Goal: Complete application form

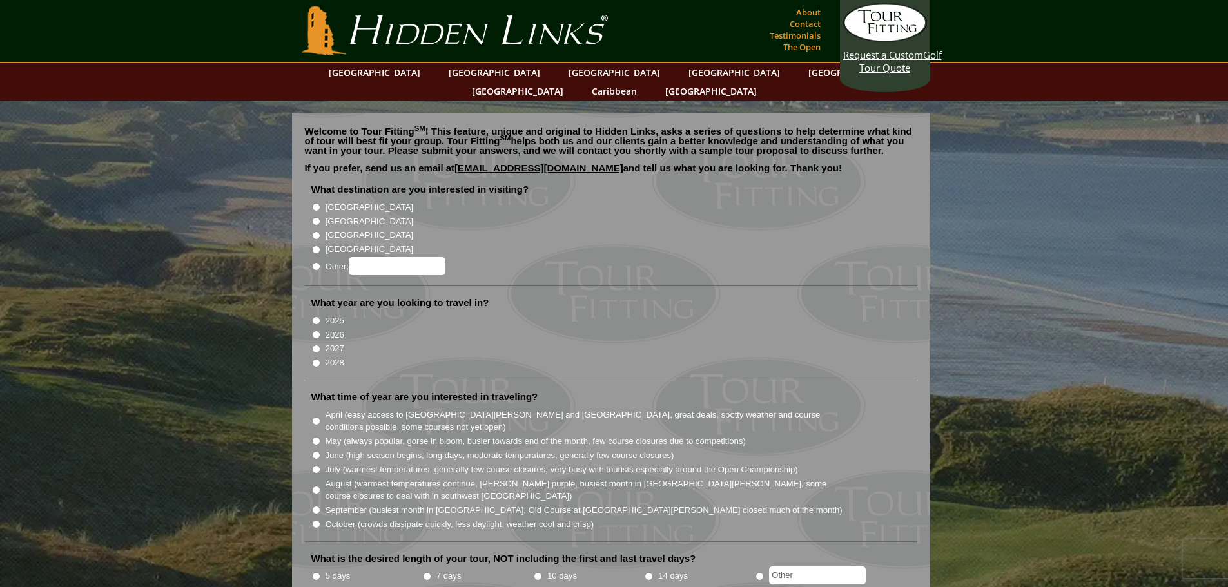
click at [315, 213] on li "[GEOGRAPHIC_DATA]" at bounding box center [616, 220] width 610 height 14
click at [316, 217] on input "[GEOGRAPHIC_DATA]" at bounding box center [316, 221] width 8 height 8
radio input "true"
click at [316, 331] on input "2026" at bounding box center [316, 335] width 8 height 8
radio input "true"
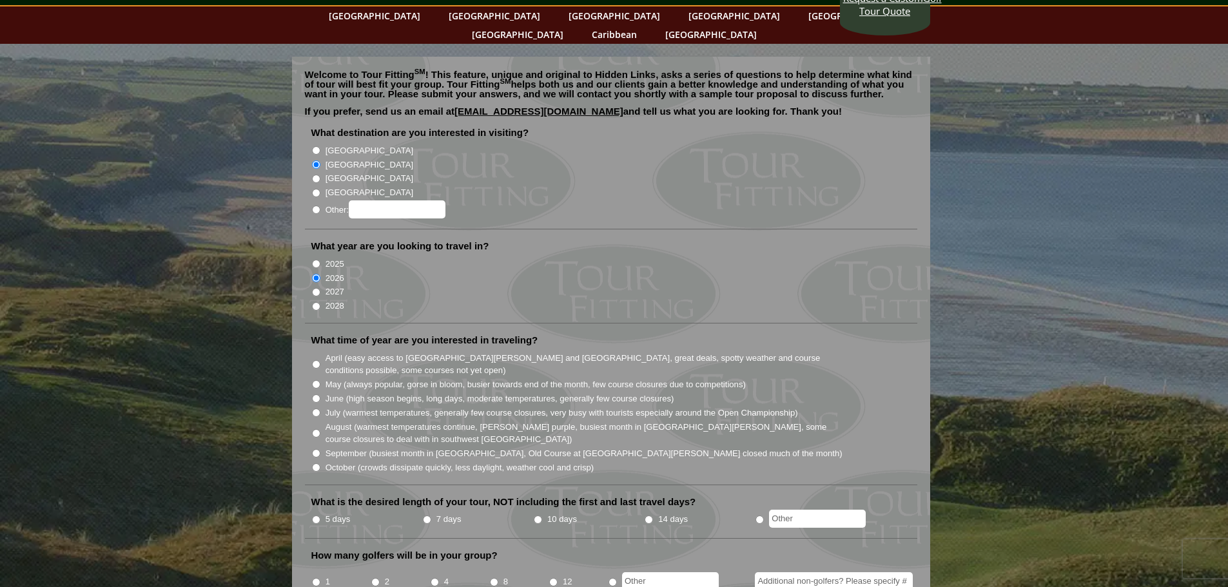
scroll to position [129, 0]
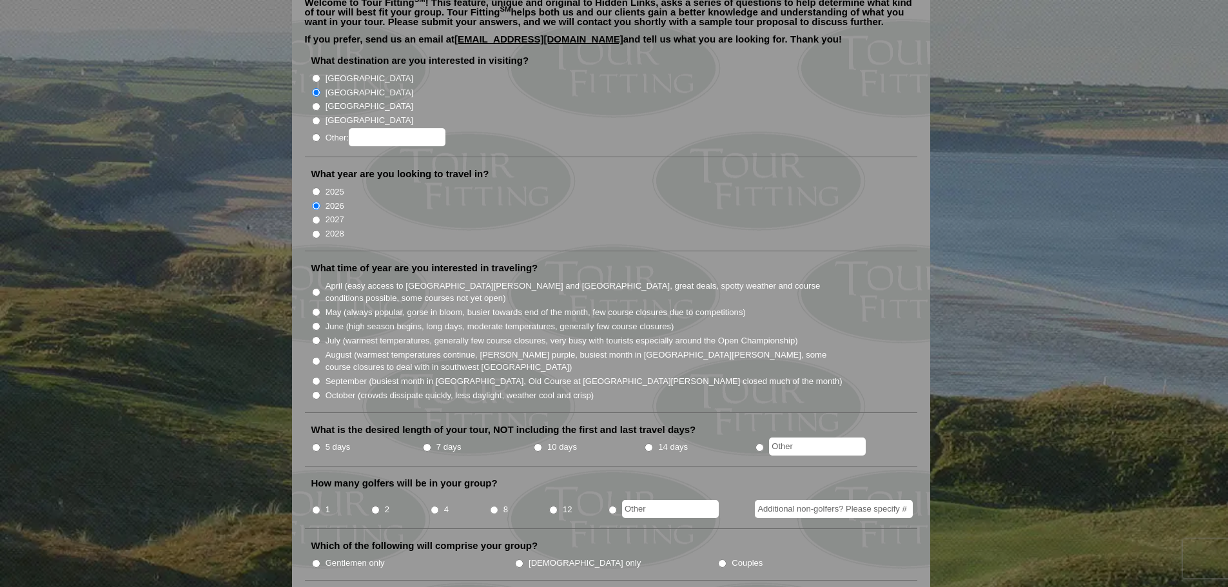
click at [315, 322] on input "June (high season begins, long days, moderate temperatures, generally few cours…" at bounding box center [316, 326] width 8 height 8
radio input "true"
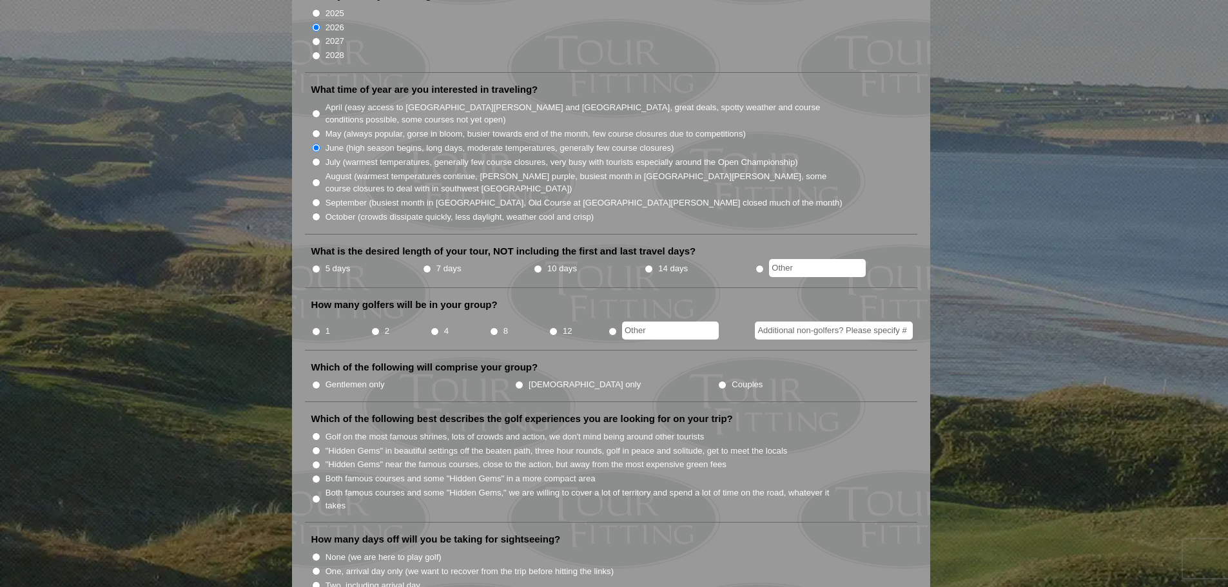
scroll to position [322, 0]
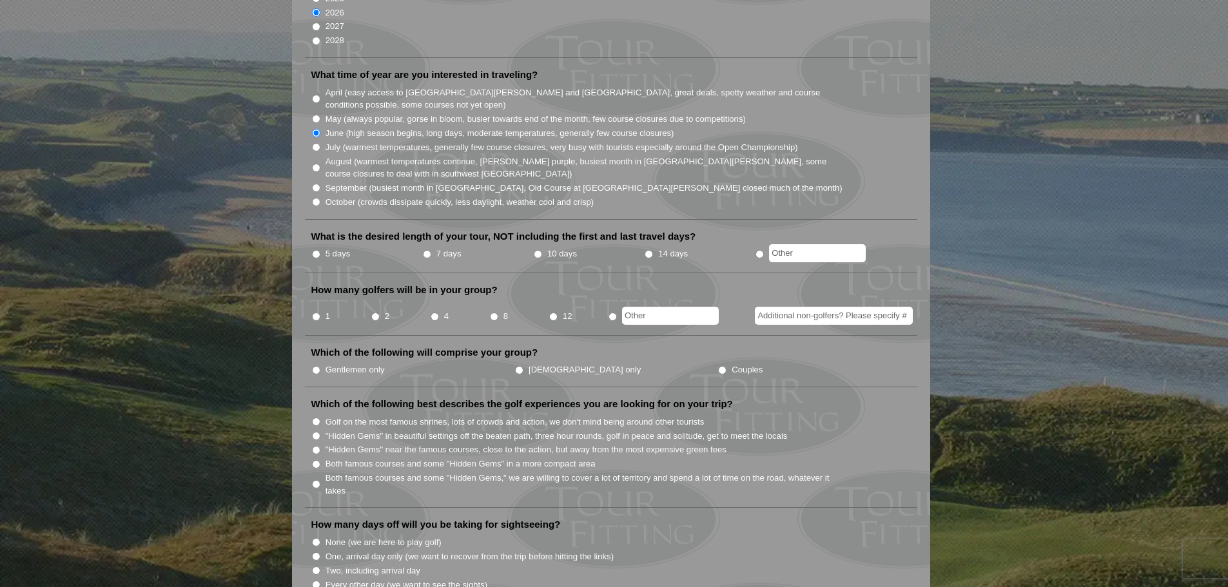
click at [376, 313] on input "2" at bounding box center [375, 317] width 8 height 8
radio input "true"
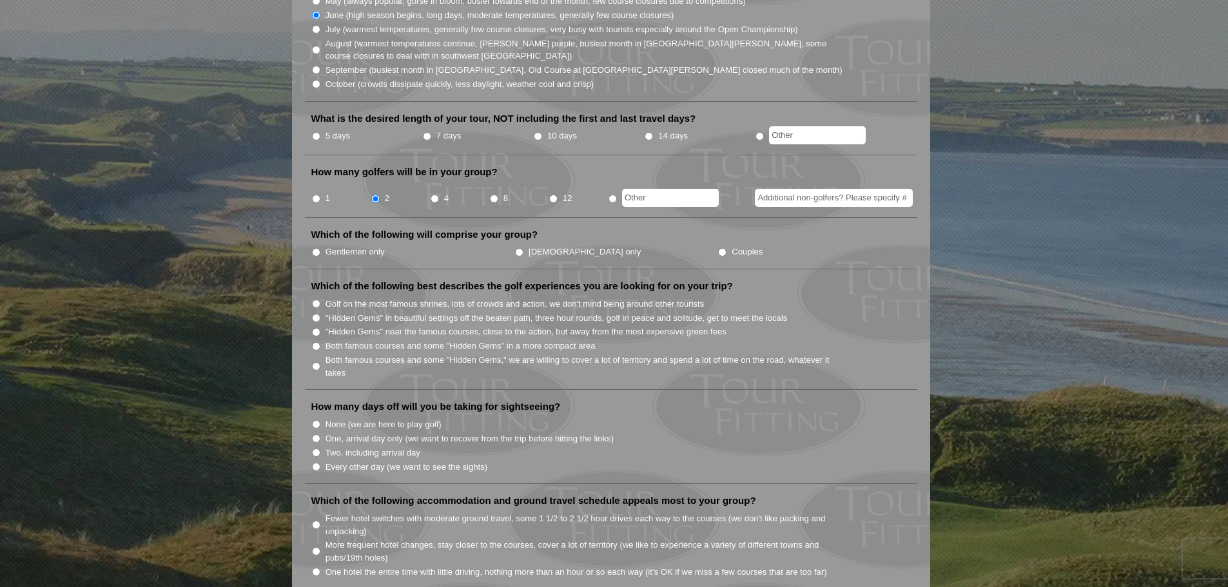
scroll to position [451, 0]
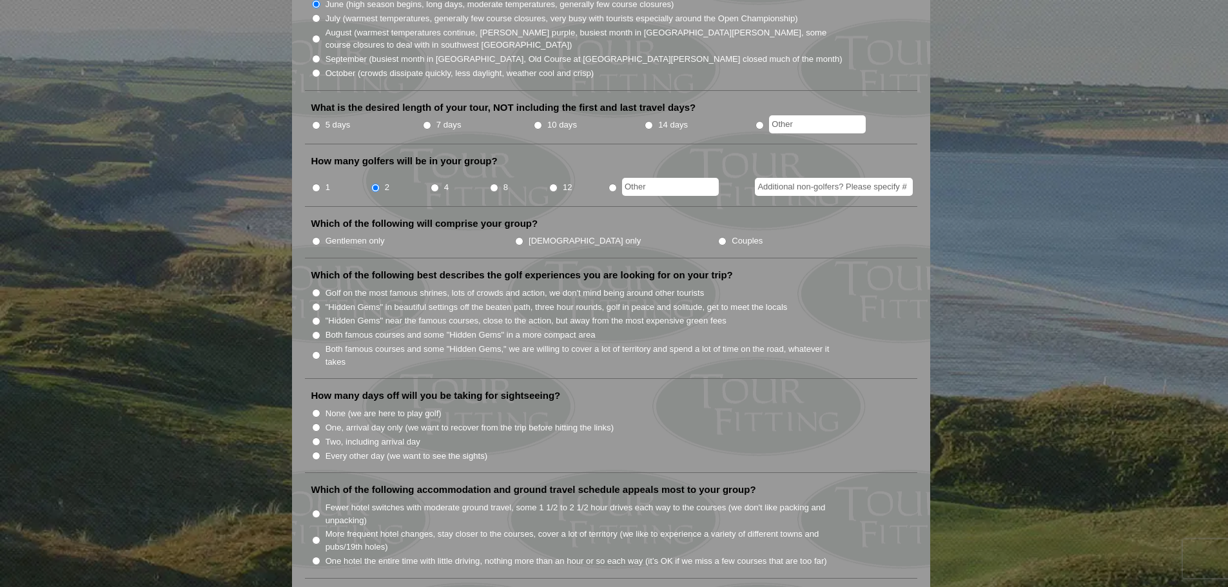
click at [314, 237] on input "Gentlemen only" at bounding box center [316, 241] width 8 height 8
radio input "true"
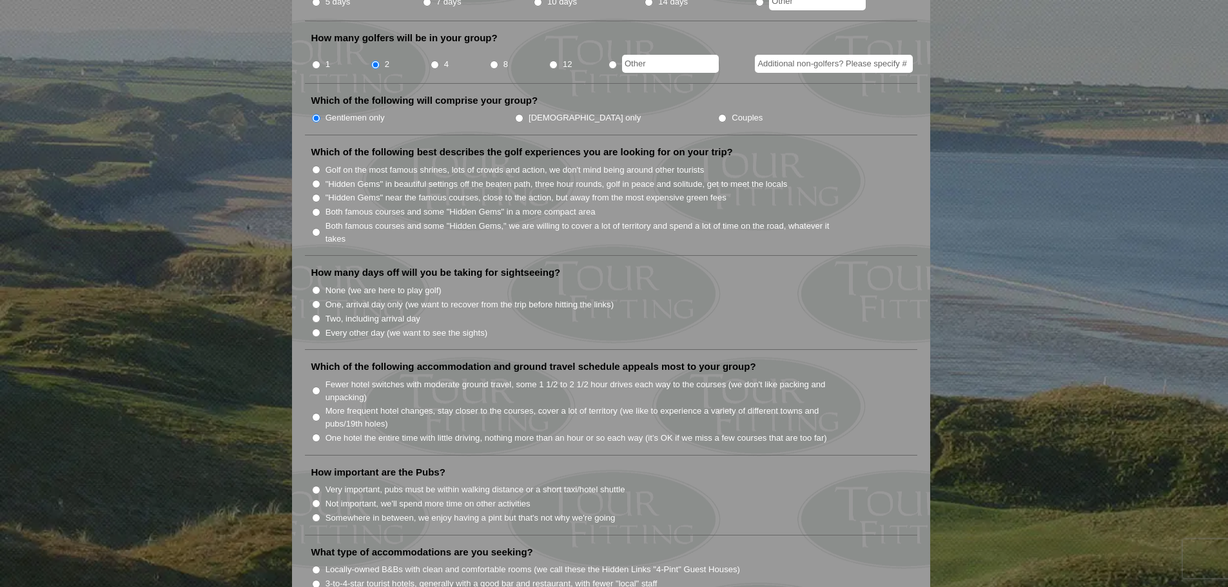
scroll to position [580, 0]
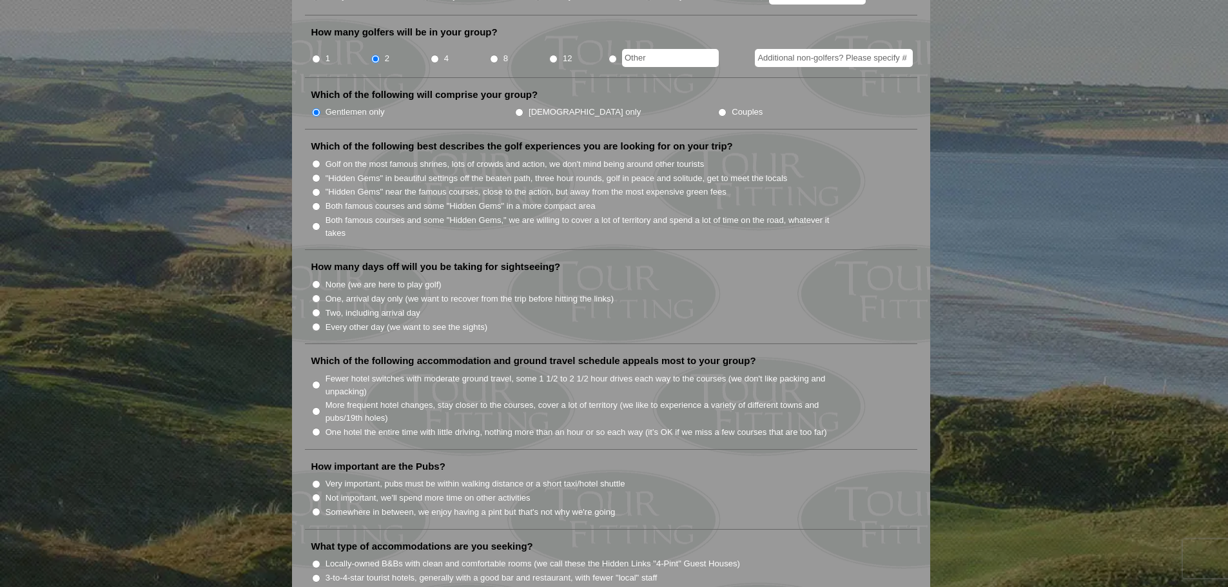
click at [315, 381] on input "Fewer hotel switches with moderate ground travel, some 1 1/2 to 2 1/2 hour driv…" at bounding box center [316, 385] width 8 height 8
radio input "true"
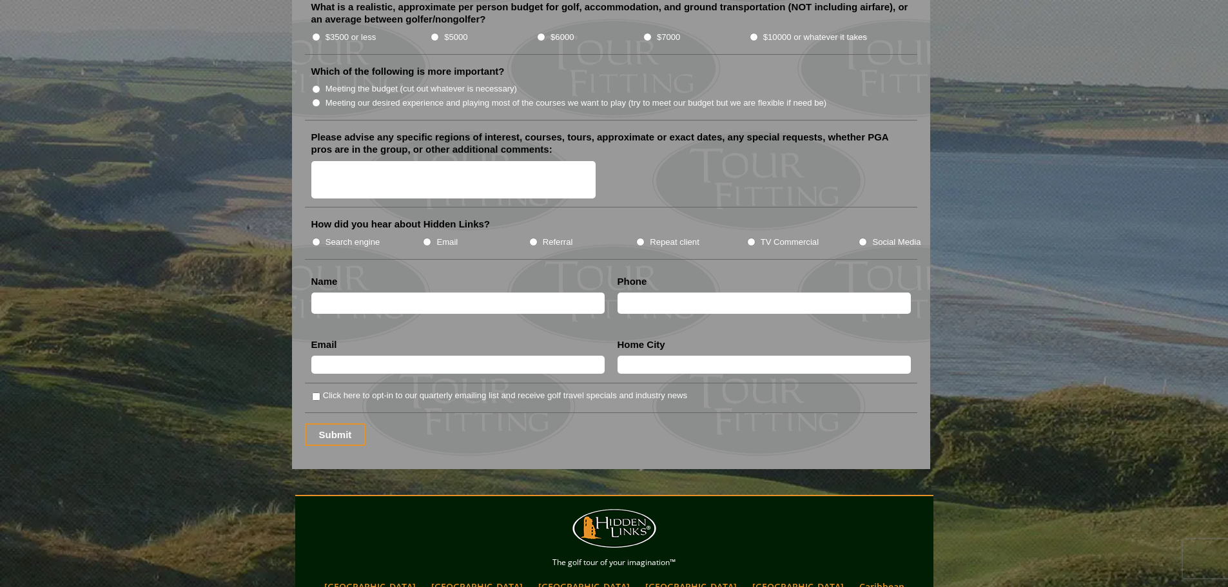
scroll to position [1418, 0]
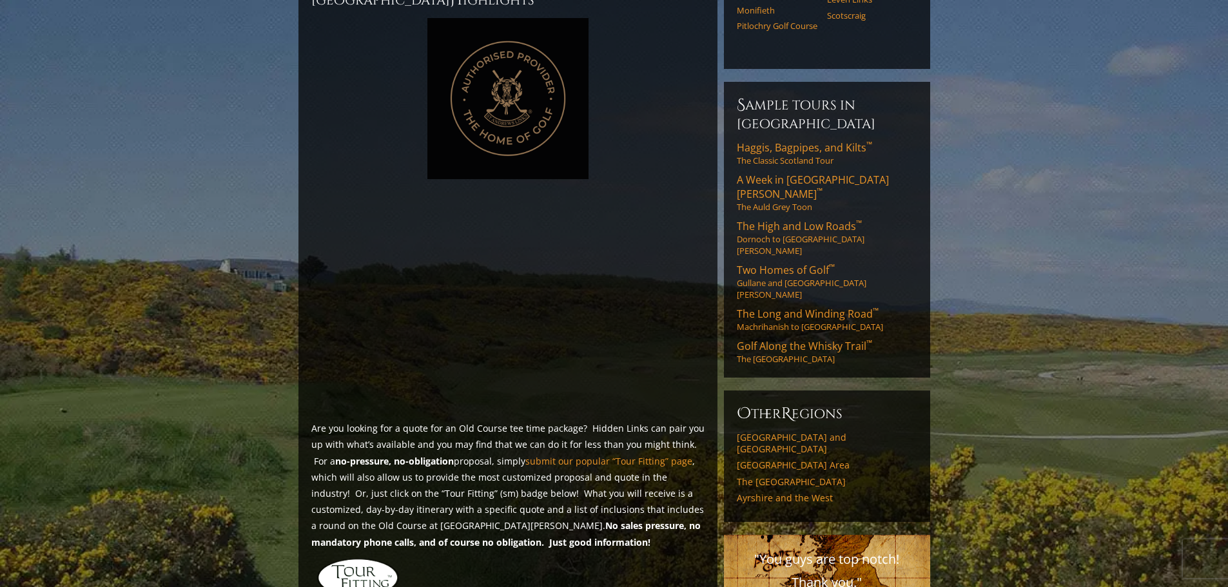
scroll to position [838, 0]
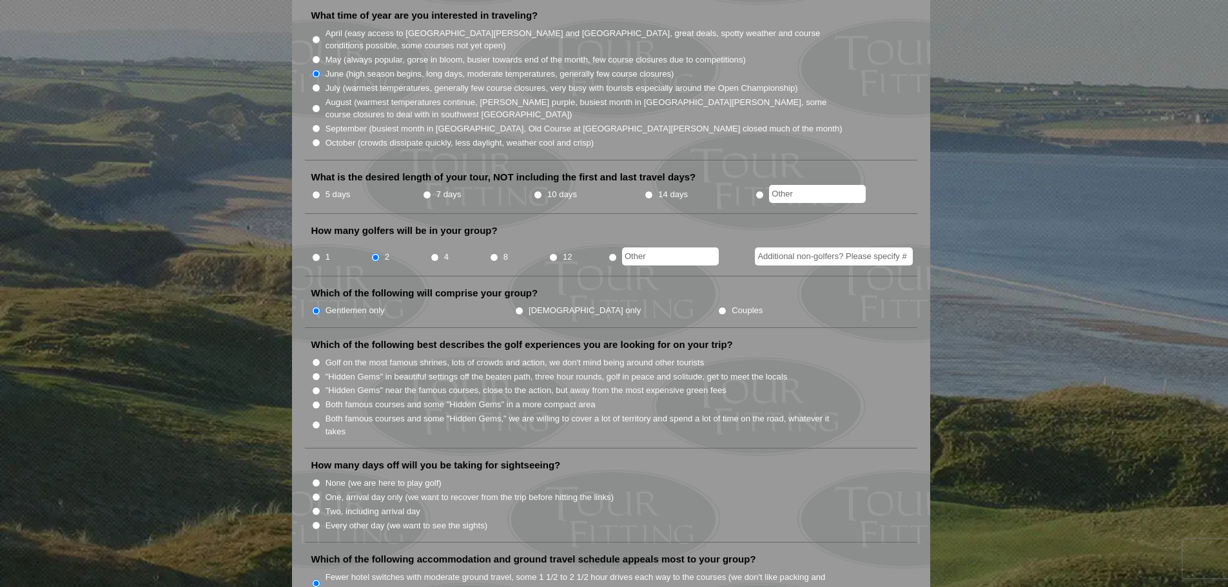
scroll to position [387, 0]
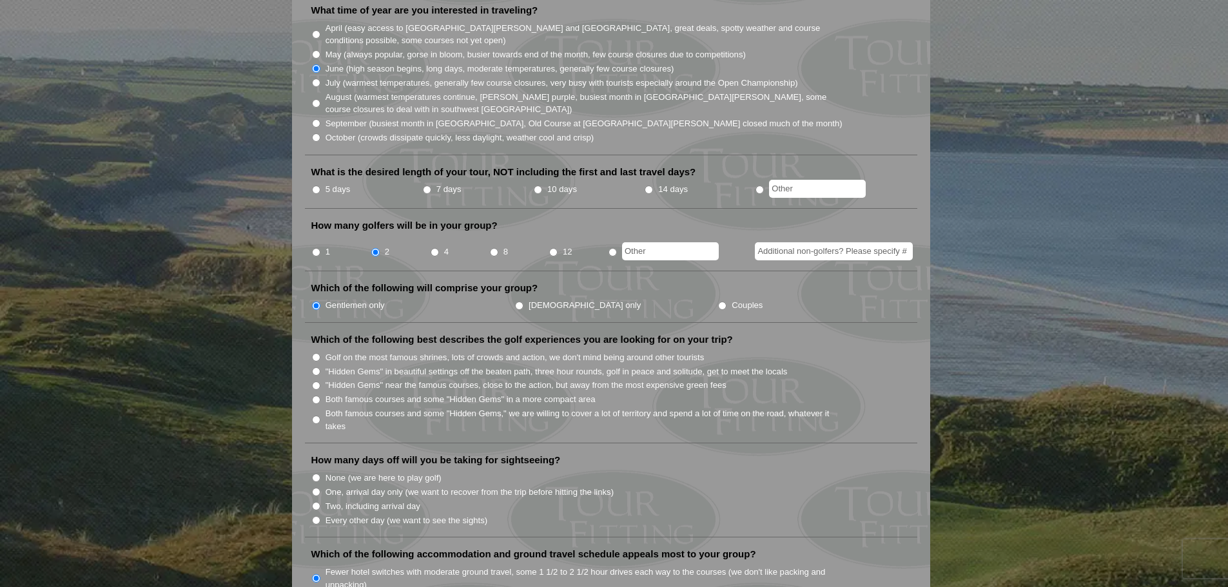
click at [316, 186] on input "5 days" at bounding box center [316, 190] width 8 height 8
radio input "true"
click at [804, 242] on input "Additional non-golfers? Please specify #" at bounding box center [834, 251] width 158 height 18
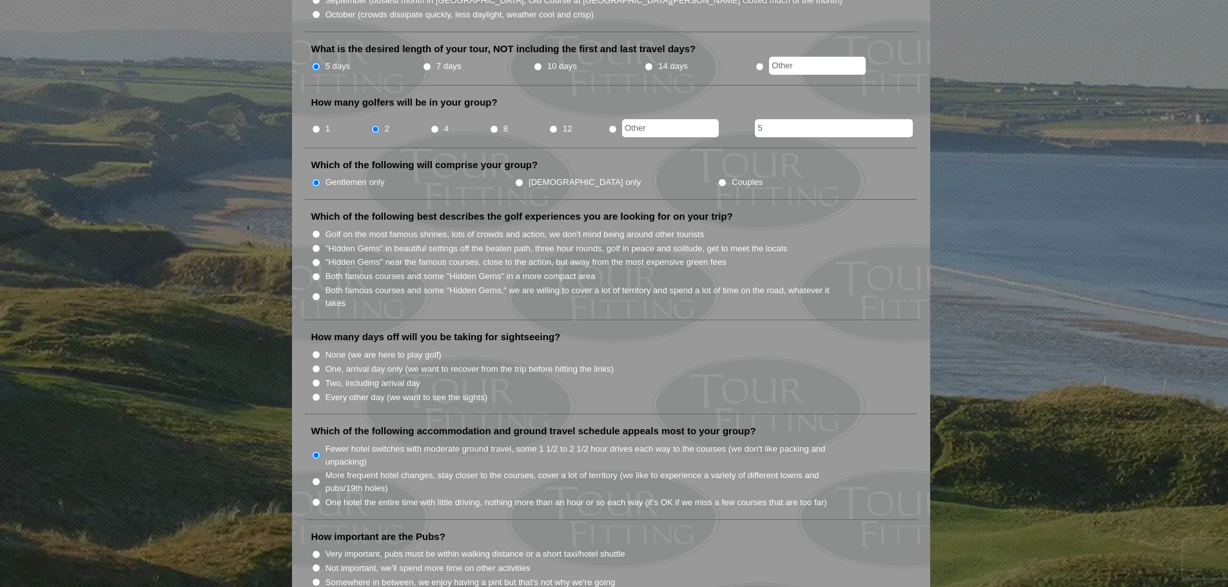
scroll to position [516, 0]
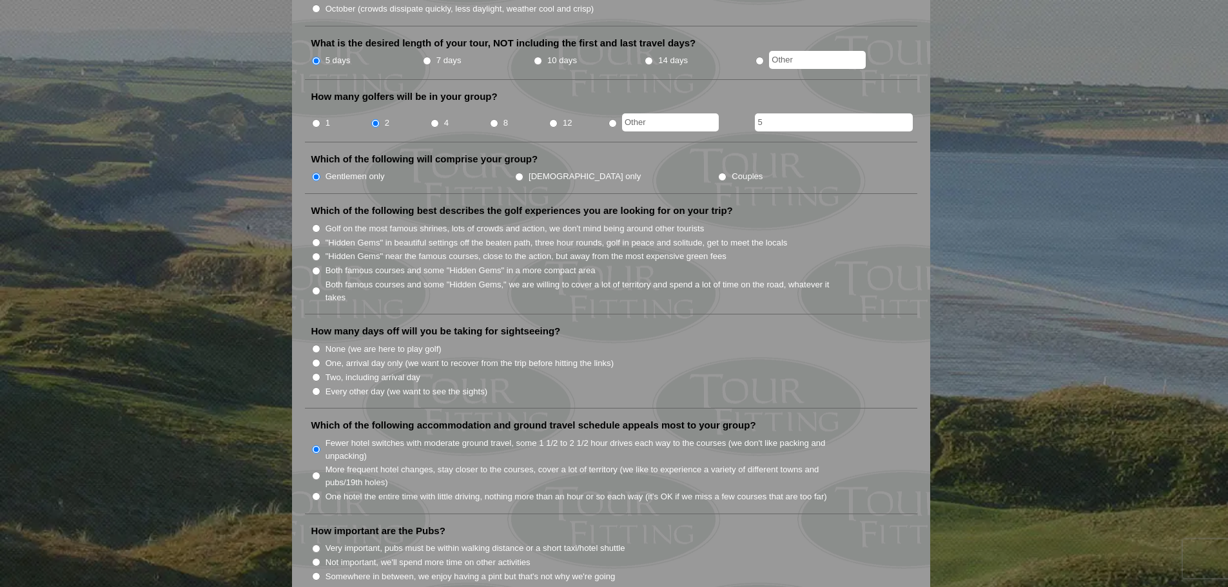
type input "5"
click at [718, 173] on input "Couples" at bounding box center [722, 177] width 8 height 8
radio input "true"
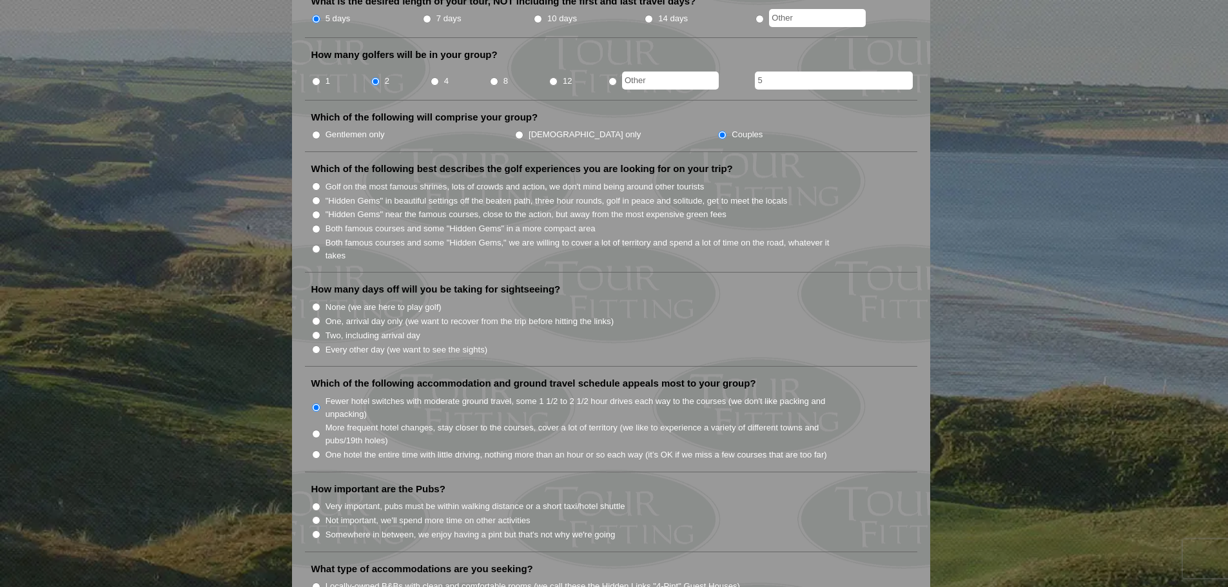
scroll to position [580, 0]
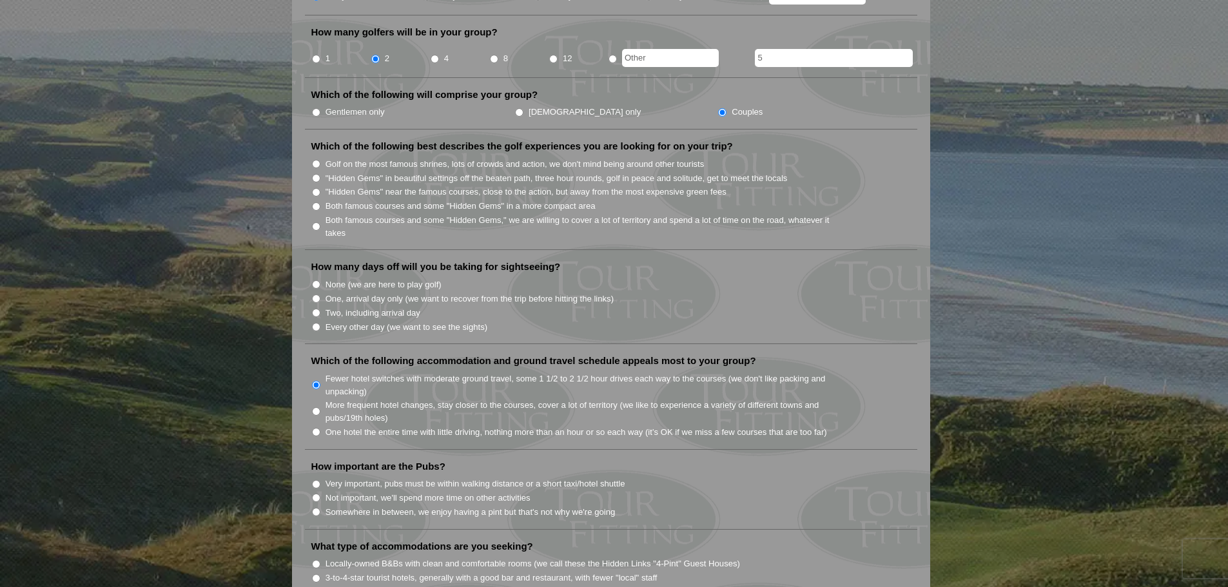
click at [315, 202] on input "Both famous courses and some "Hidden Gems" in a more compact area" at bounding box center [316, 206] width 8 height 8
radio input "true"
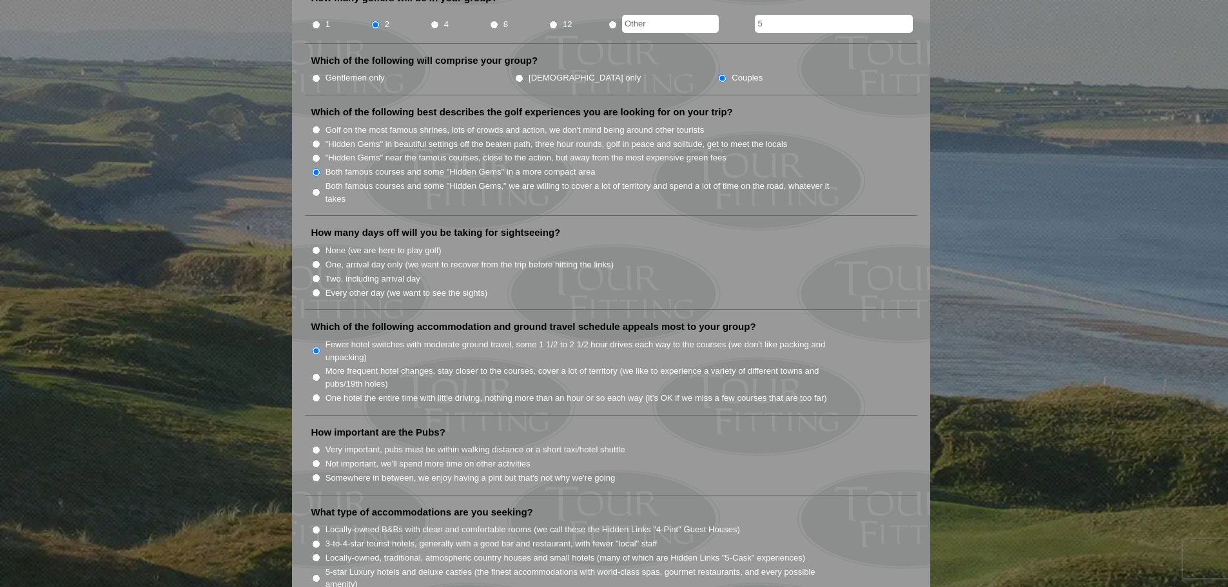
scroll to position [645, 0]
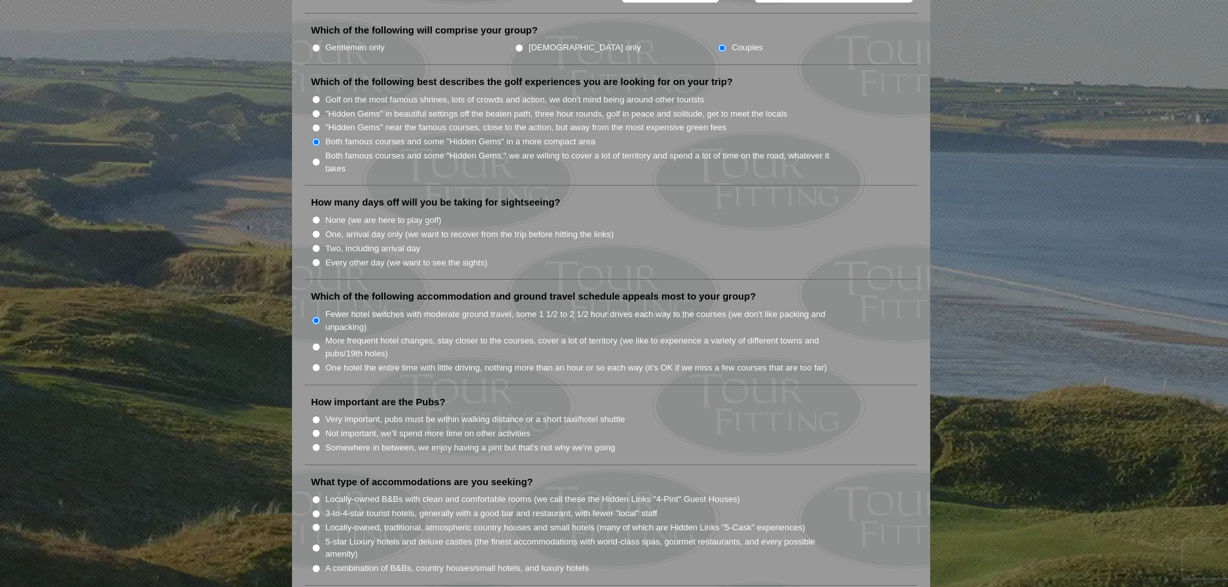
click at [315, 258] on input "Every other day (we want to see the sights)" at bounding box center [316, 262] width 8 height 8
radio input "true"
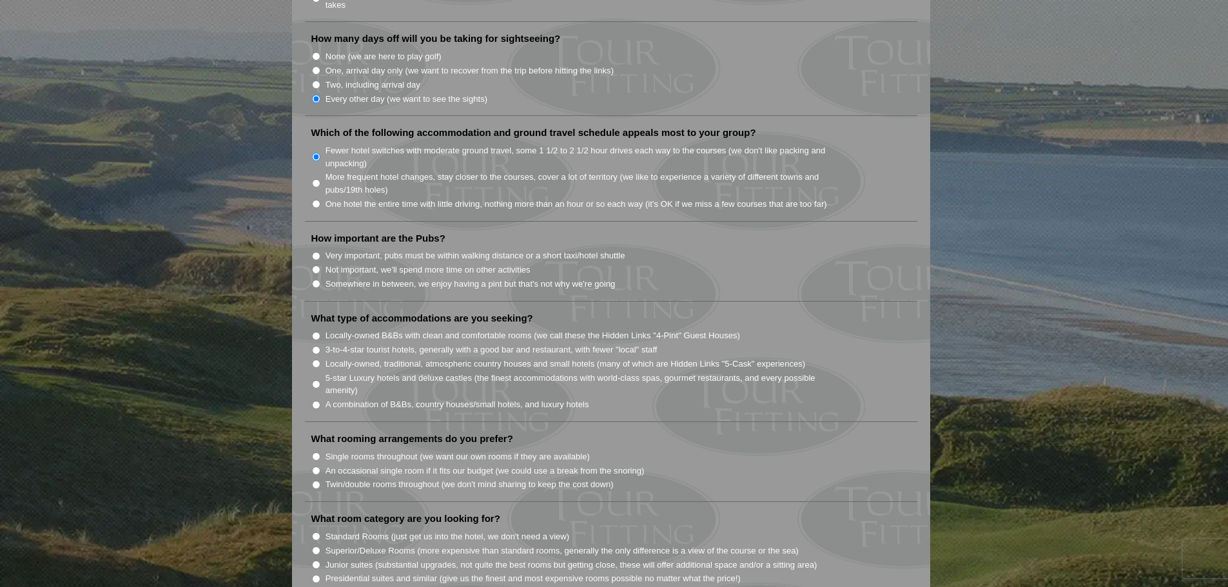
scroll to position [838, 0]
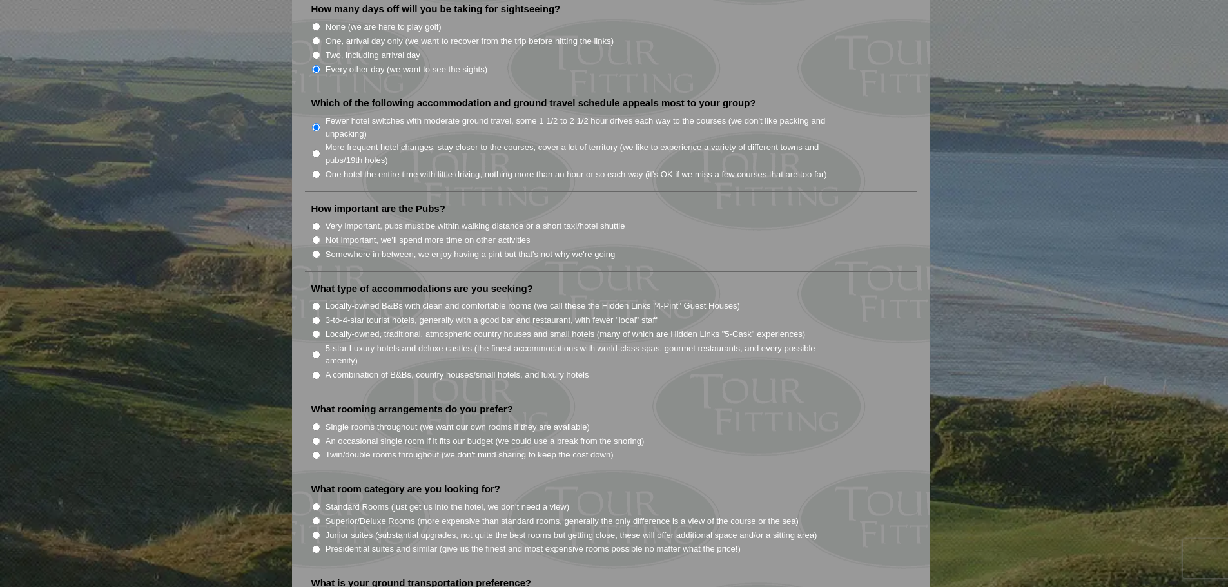
click at [315, 222] on input "Very important, pubs must be within walking distance or a short taxi/hotel shut…" at bounding box center [316, 226] width 8 height 8
radio input "true"
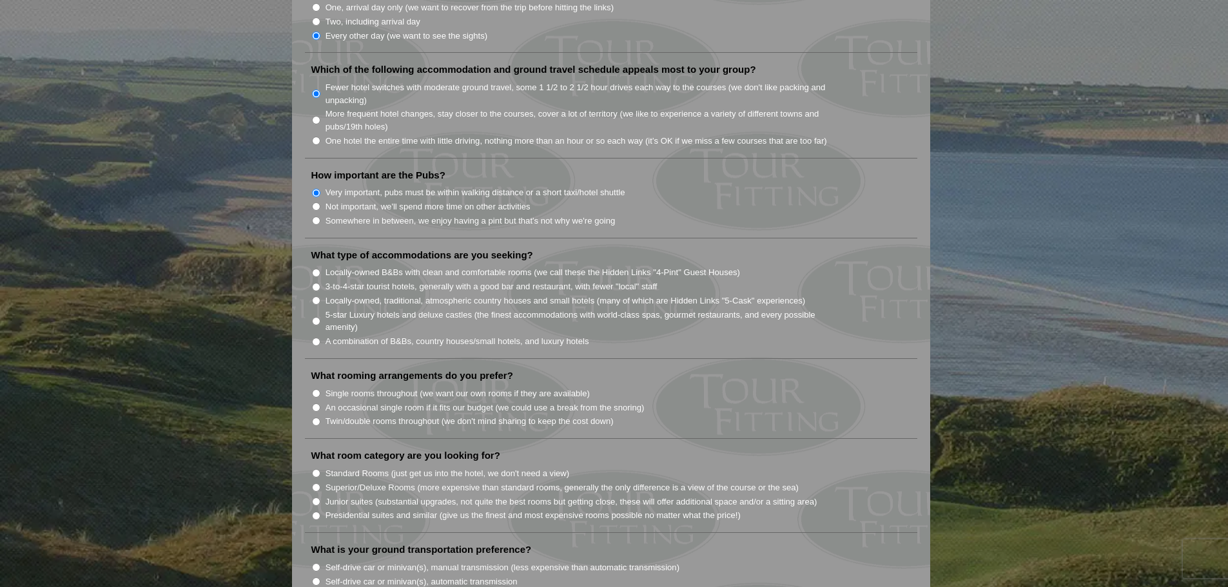
scroll to position [902, 0]
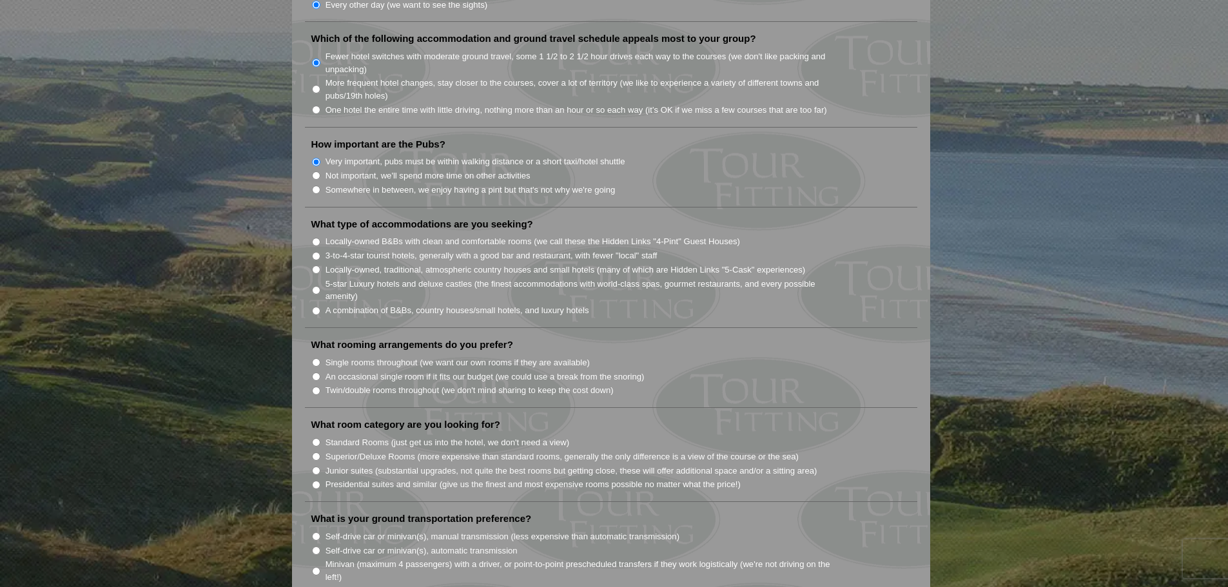
click at [315, 307] on input "A combination of B&Bs, country houses/small hotels, and luxury hotels" at bounding box center [316, 311] width 8 height 8
radio input "true"
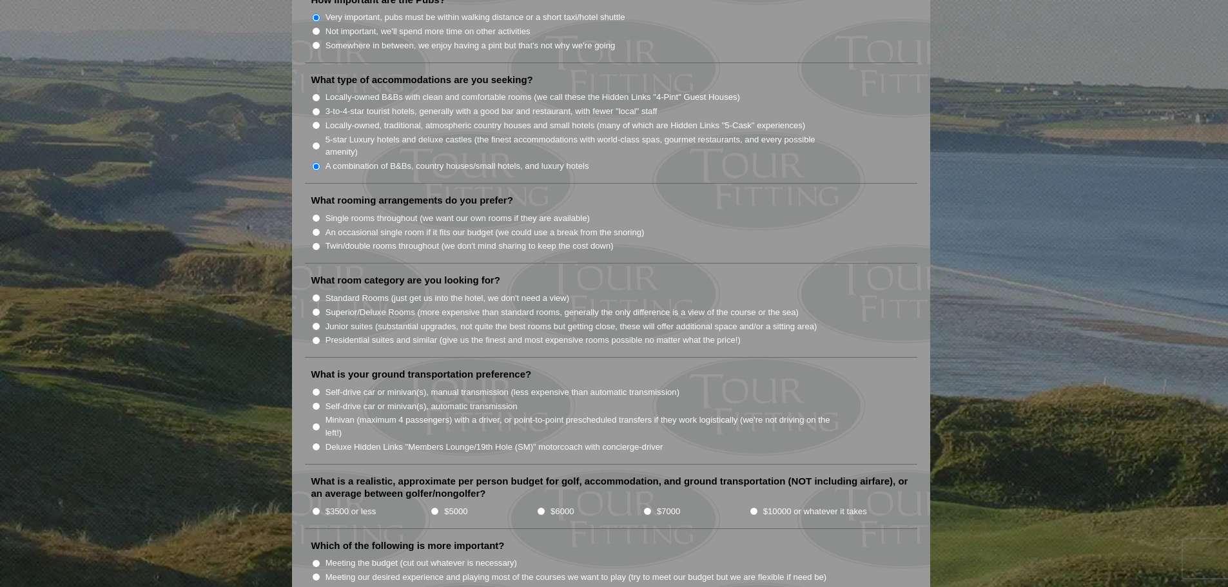
scroll to position [1096, 0]
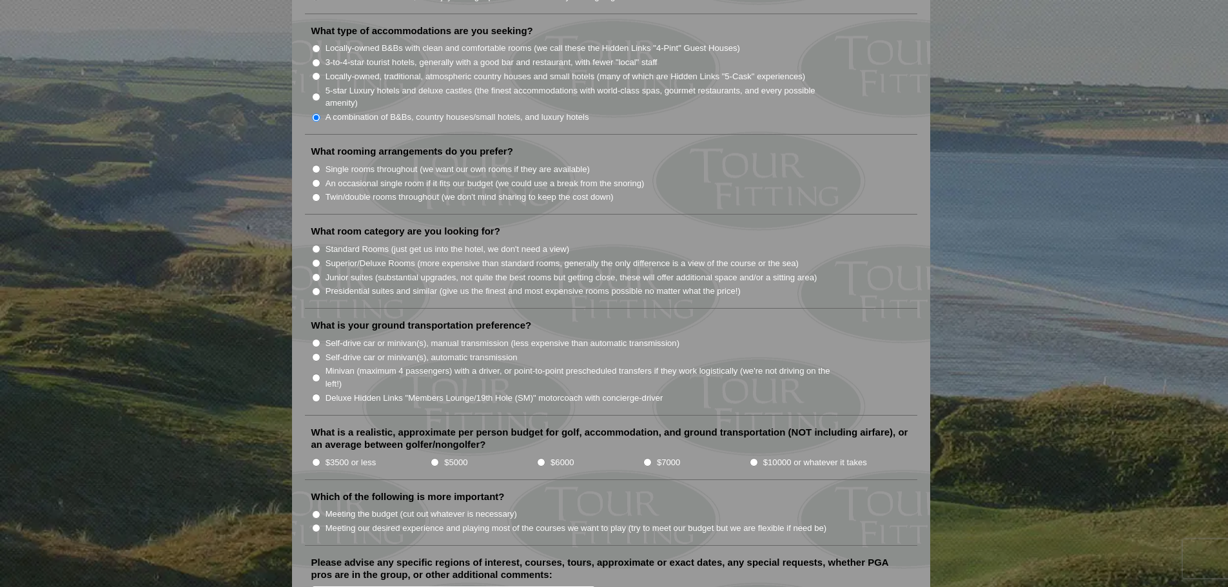
click at [313, 165] on input "Single rooms throughout (we want our own rooms if they are available)" at bounding box center [316, 169] width 8 height 8
radio input "true"
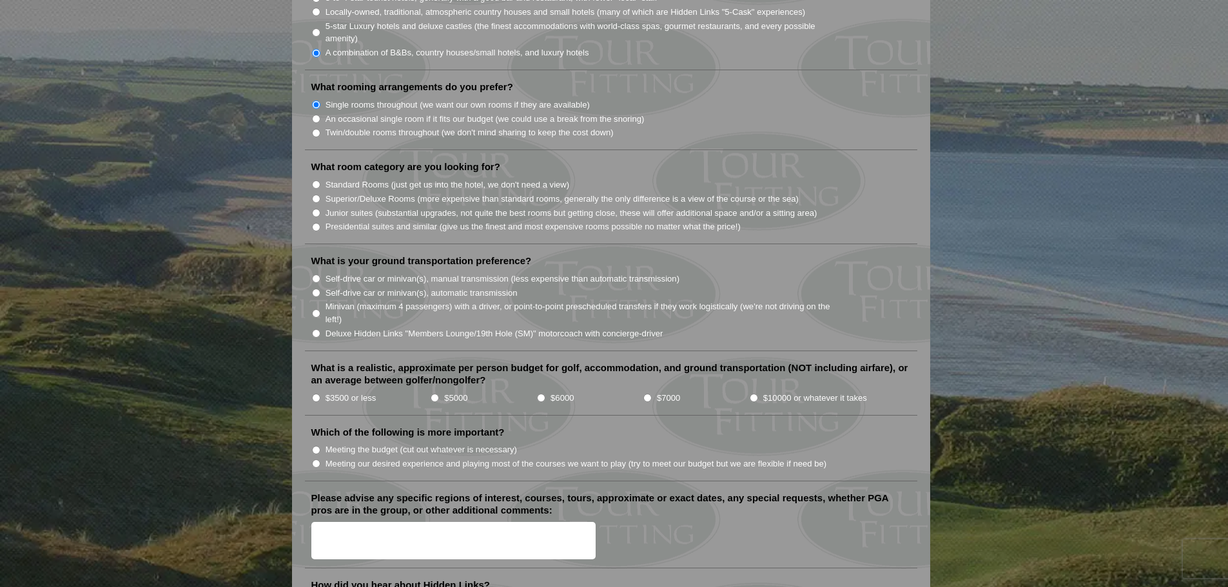
click at [319, 195] on input "Superior/Deluxe Rooms (more expensive than standard rooms, generally the only d…" at bounding box center [316, 199] width 8 height 8
radio input "true"
click at [318, 209] on input "Junior suites (substantial upgrades, not quite the best rooms but getting close…" at bounding box center [316, 213] width 8 height 8
radio input "true"
click at [316, 180] on input "Standard Rooms (just get us into the hotel, we don't need a view)" at bounding box center [316, 184] width 8 height 8
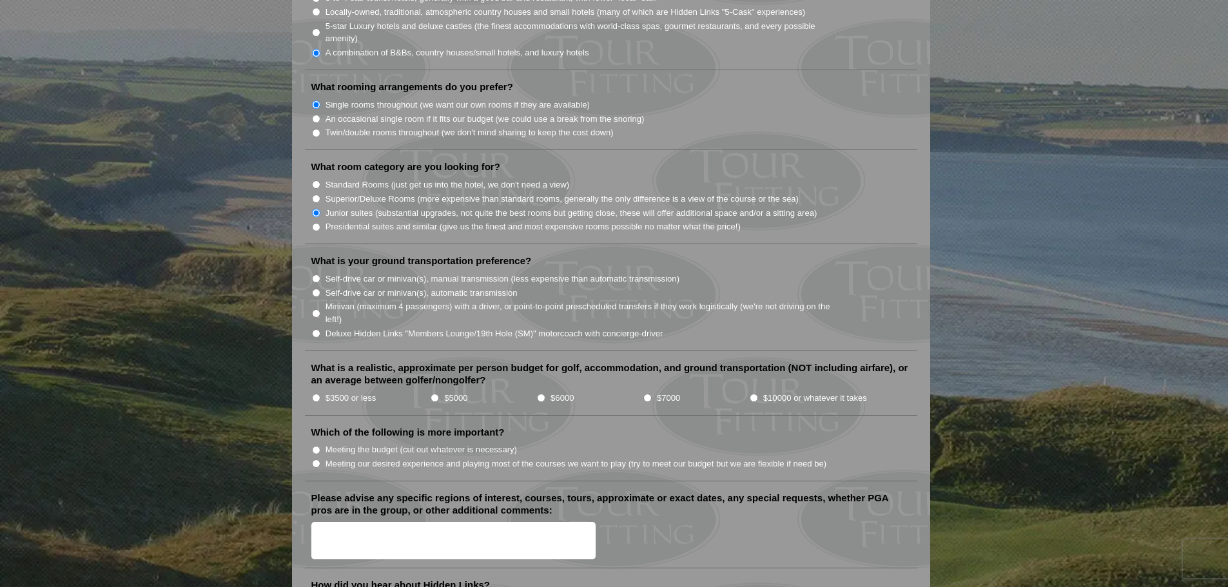
radio input "true"
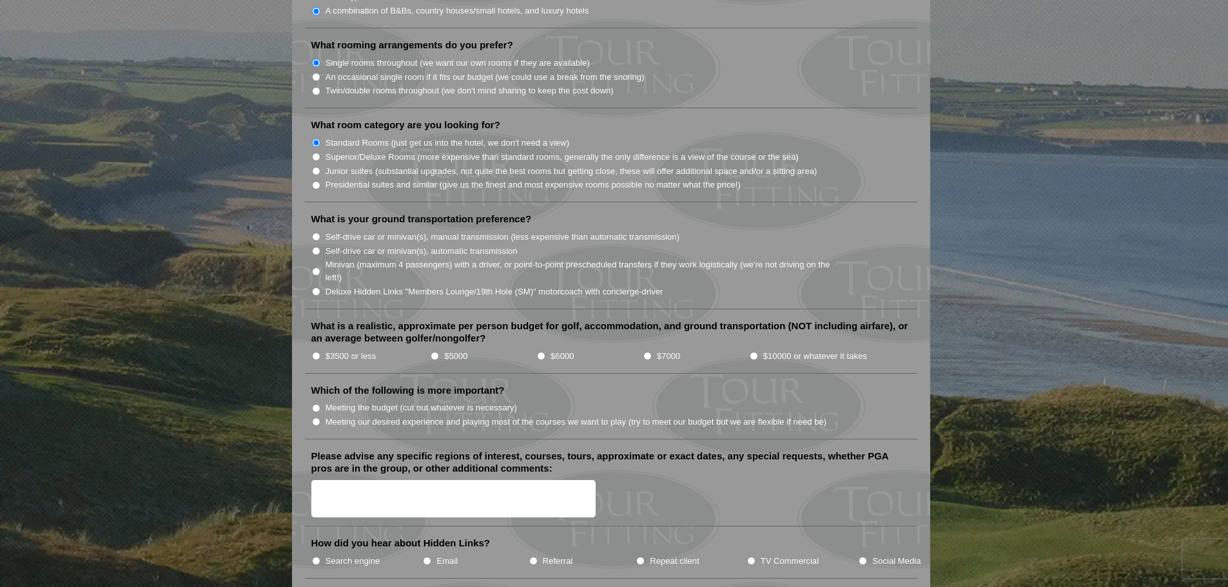
scroll to position [1225, 0]
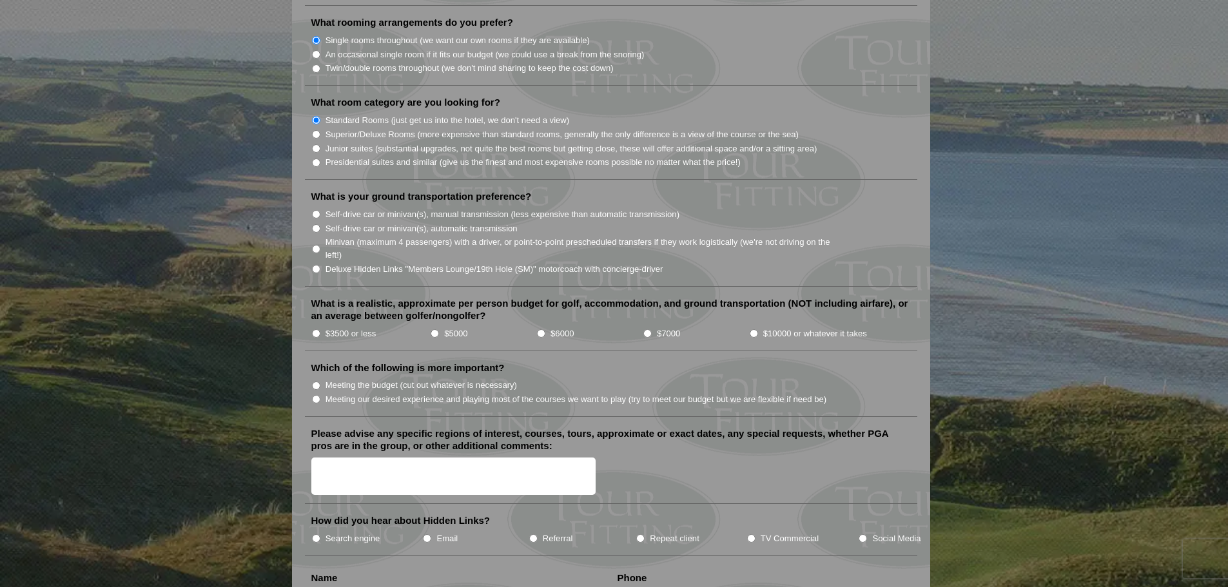
click at [316, 224] on input "Self-drive car or minivan(s), automatic transmission" at bounding box center [316, 228] width 8 height 8
radio input "true"
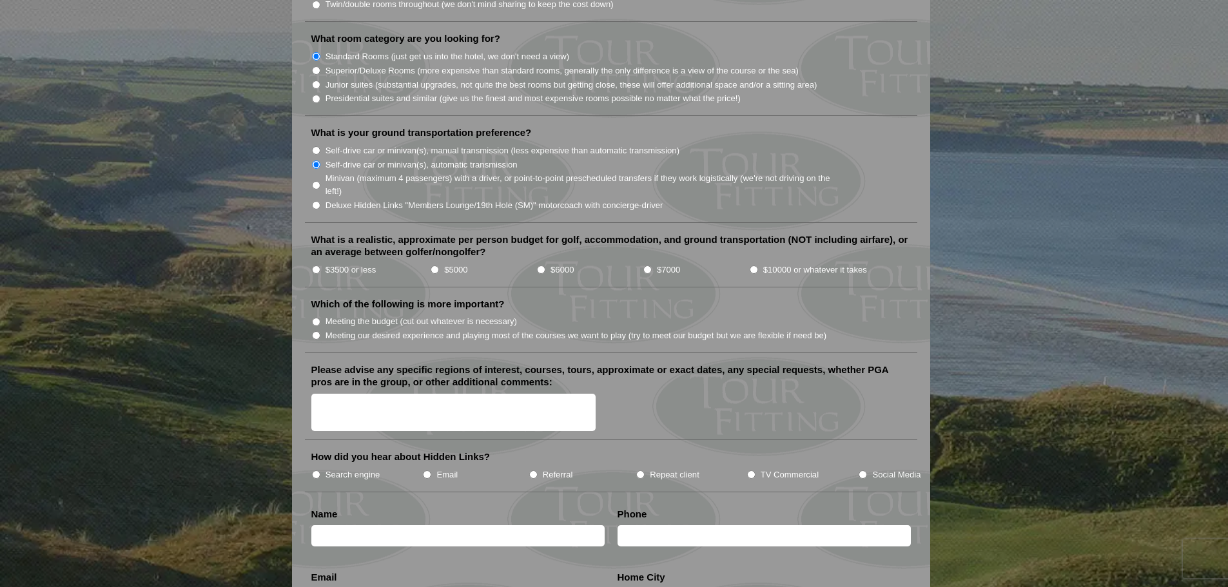
scroll to position [1289, 0]
click at [316, 265] on input "$3500 or less" at bounding box center [316, 269] width 8 height 8
radio input "true"
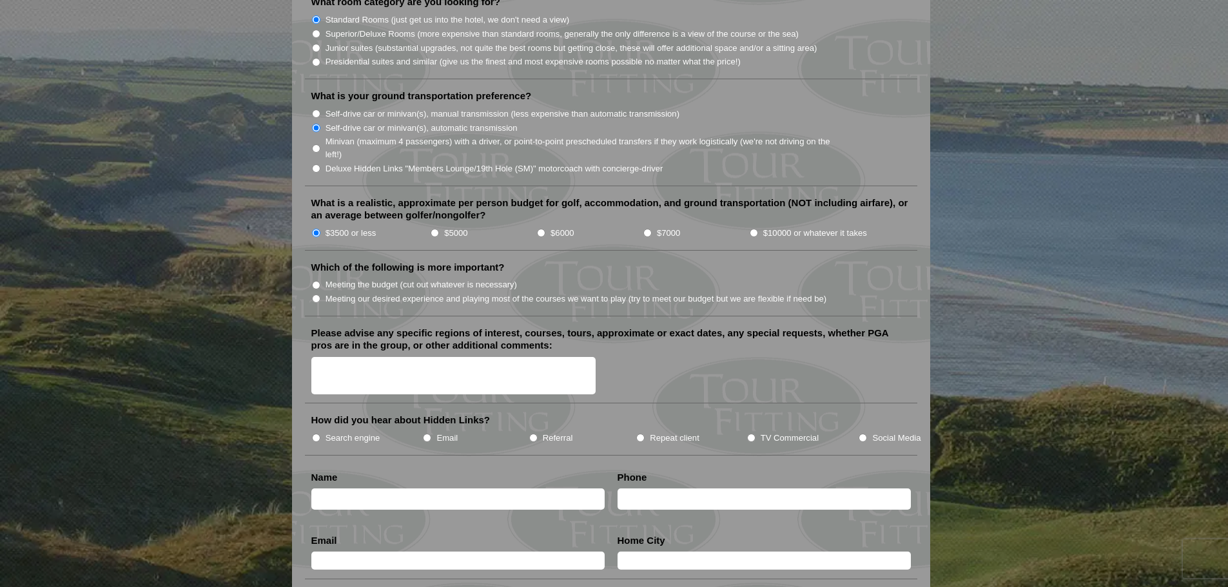
scroll to position [1354, 0]
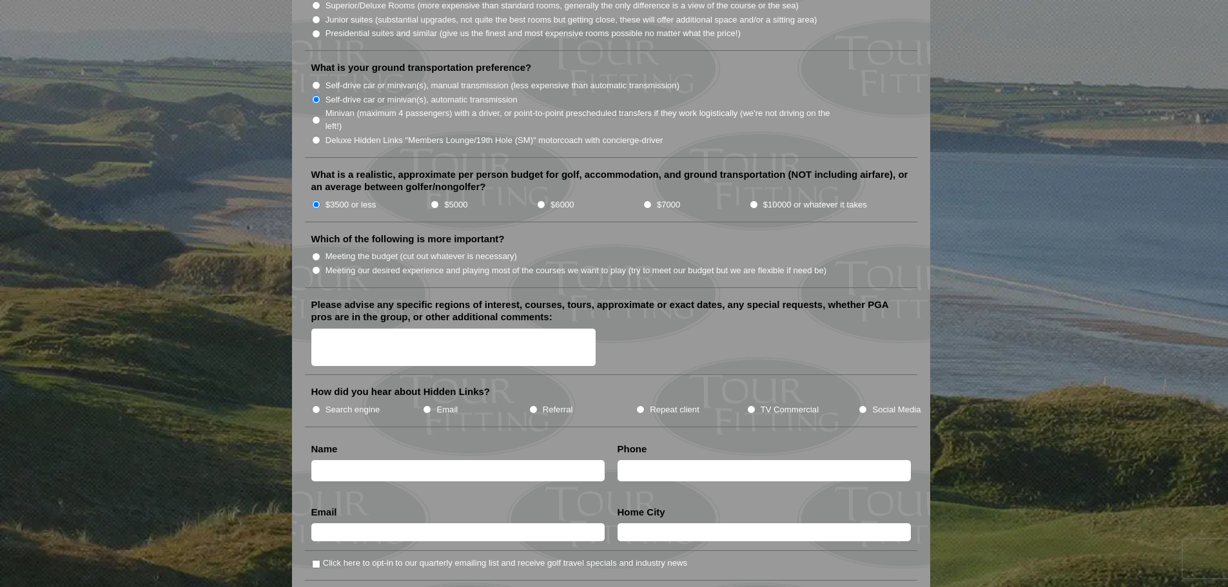
click at [314, 253] on input "Meeting the budget (cut out whatever is necessary)" at bounding box center [316, 257] width 8 height 8
radio input "true"
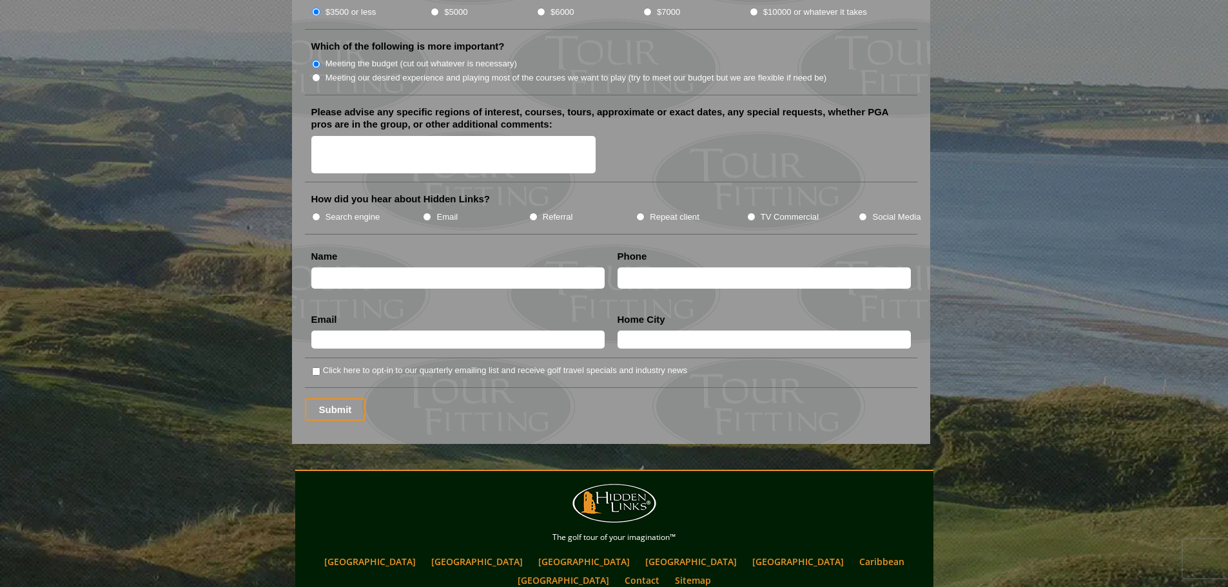
scroll to position [1547, 0]
click at [316, 212] on input "Search engine" at bounding box center [316, 216] width 8 height 8
radio input "true"
click at [431, 267] on input "text" at bounding box center [457, 277] width 293 height 21
type input "j"
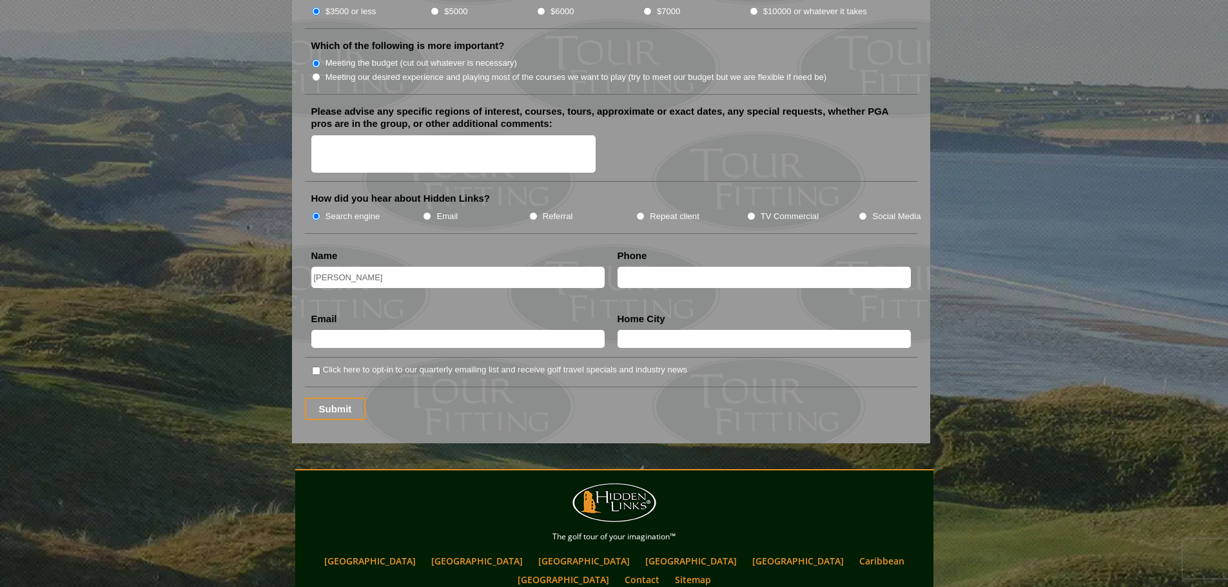
type input "Jonathan McBryar"
type input "1"
type input "="
type input "+1-770-560-0307"
type input "jmcbryar15@gmail.com"
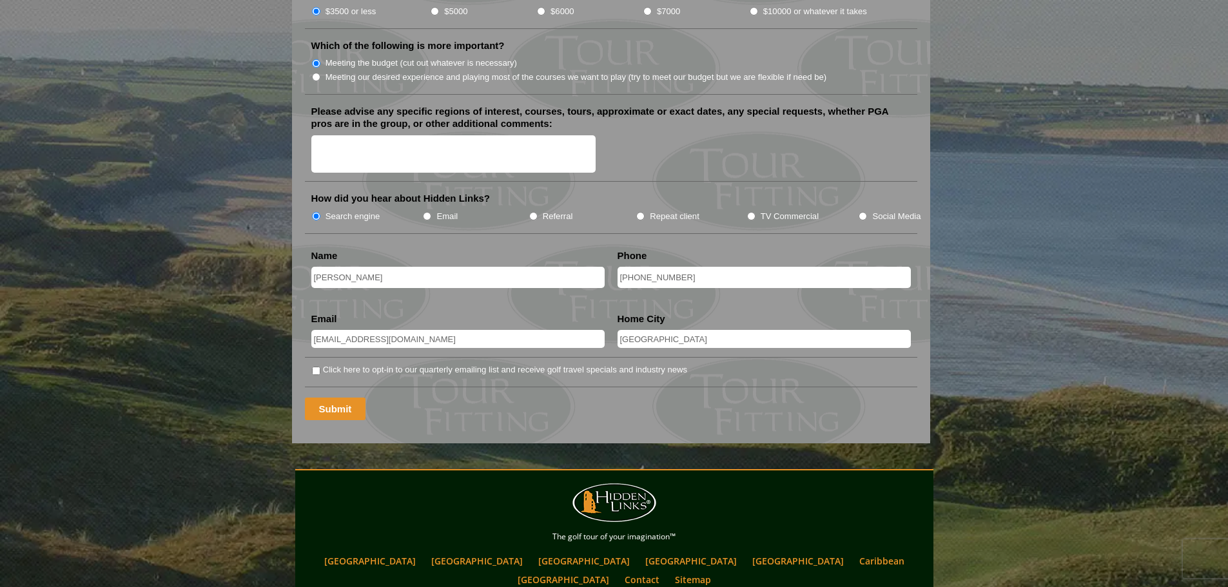
type input "Atlanta"
click at [333, 398] on input "Submit" at bounding box center [335, 409] width 61 height 23
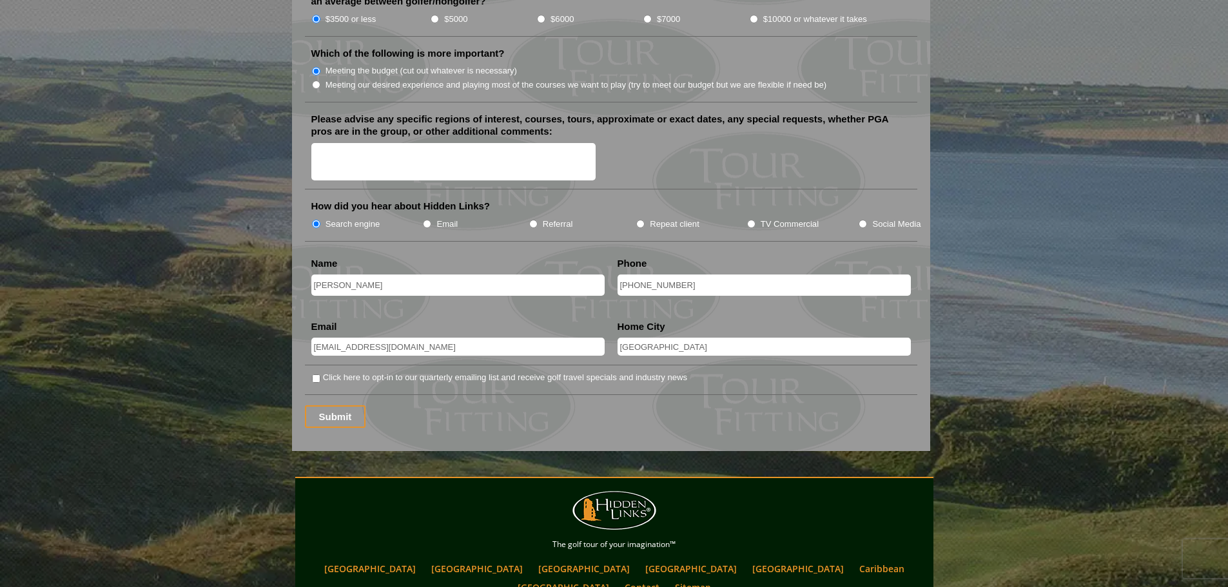
scroll to position [1611, 0]
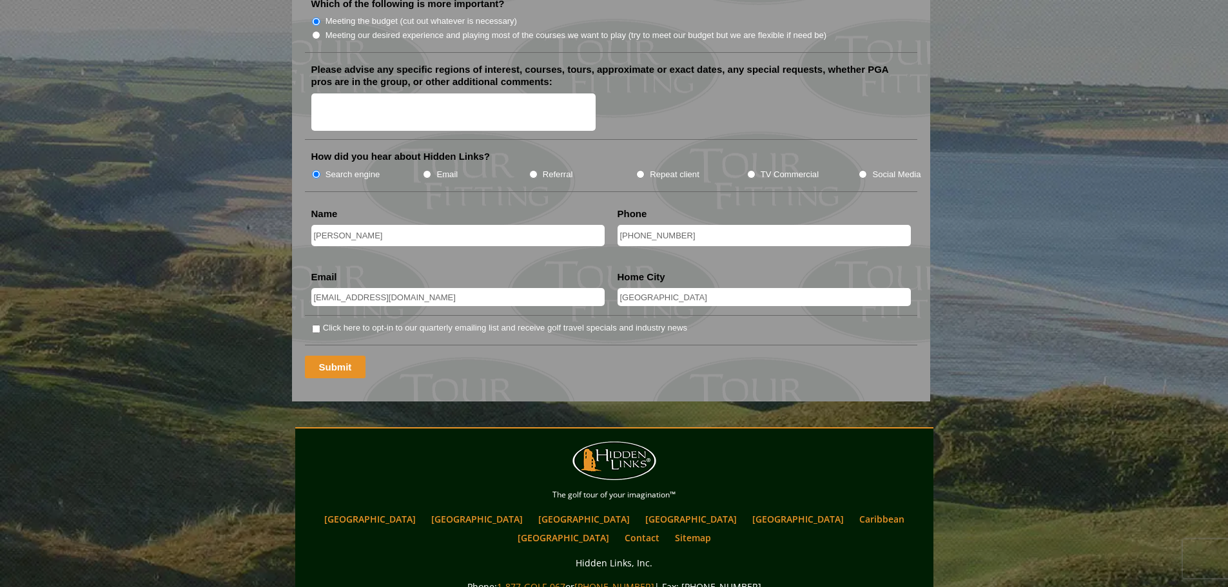
click at [336, 356] on input "Submit" at bounding box center [335, 367] width 61 height 23
